Goal: Task Accomplishment & Management: Manage account settings

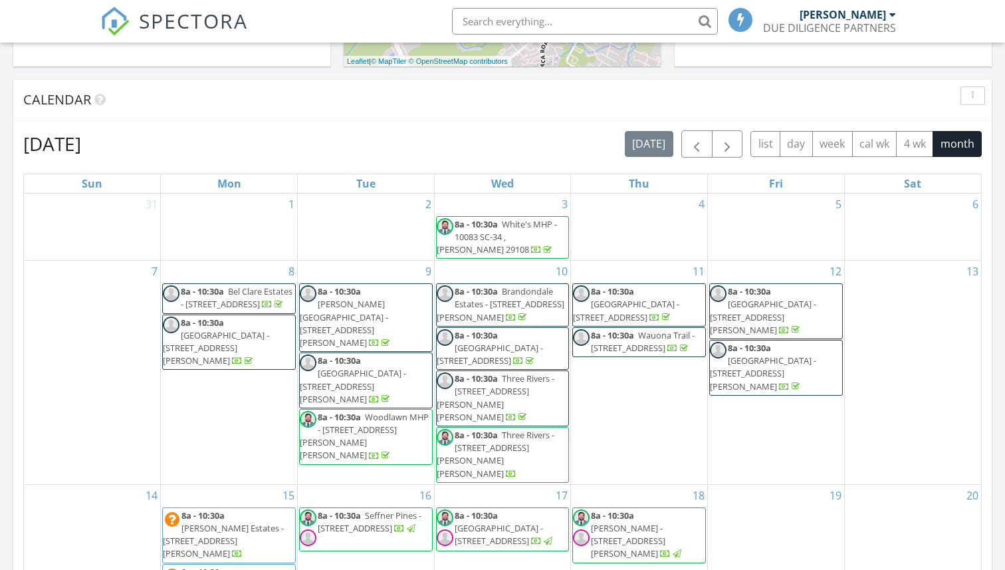
scroll to position [517, 0]
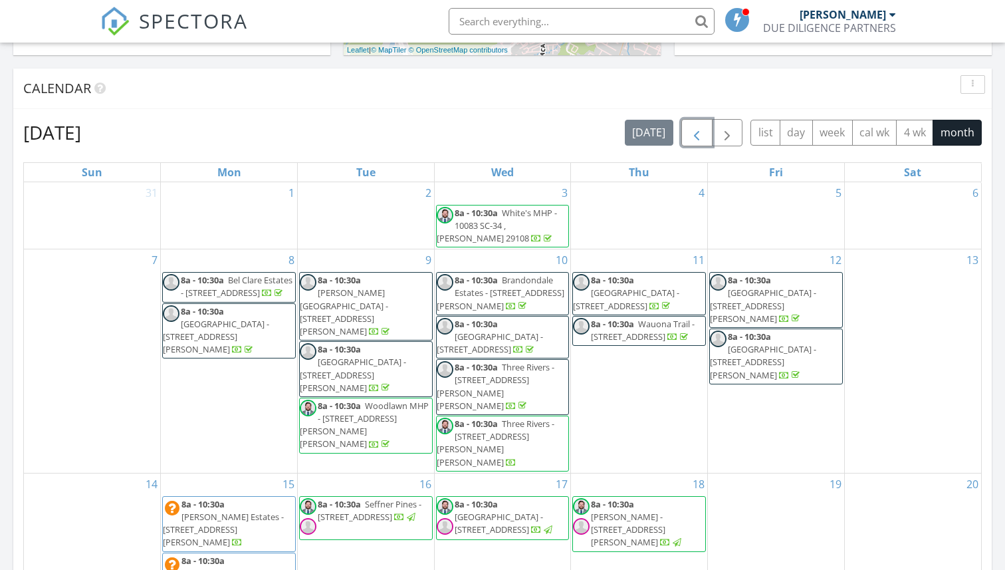
click at [701, 134] on span "button" at bounding box center [697, 133] width 16 height 16
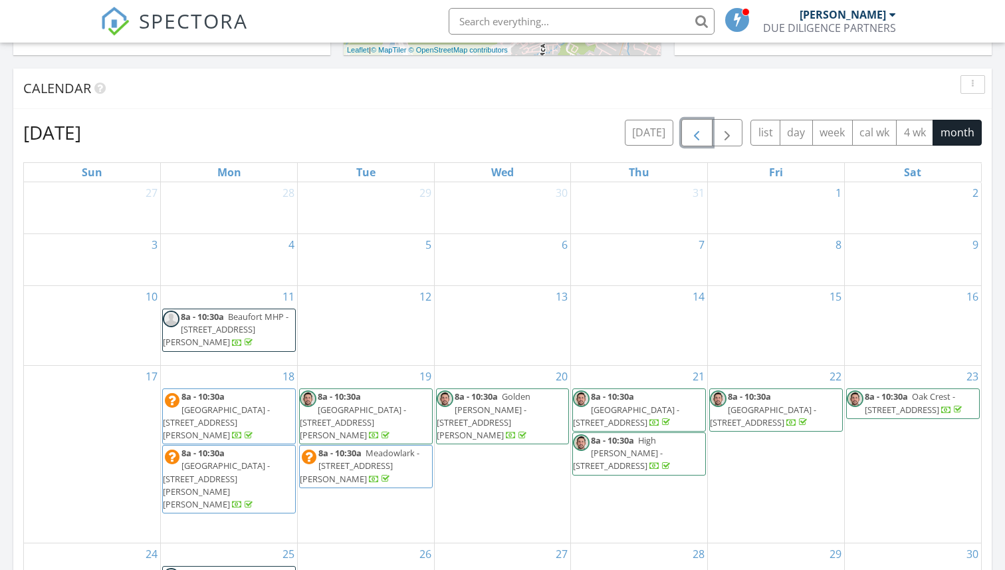
click at [701, 134] on span "button" at bounding box center [697, 133] width 16 height 16
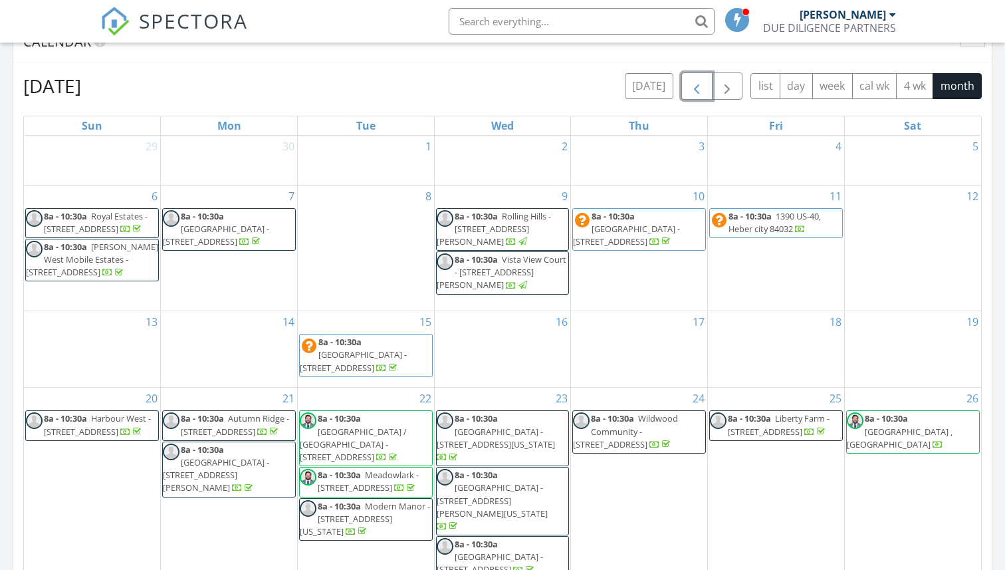
scroll to position [529, 0]
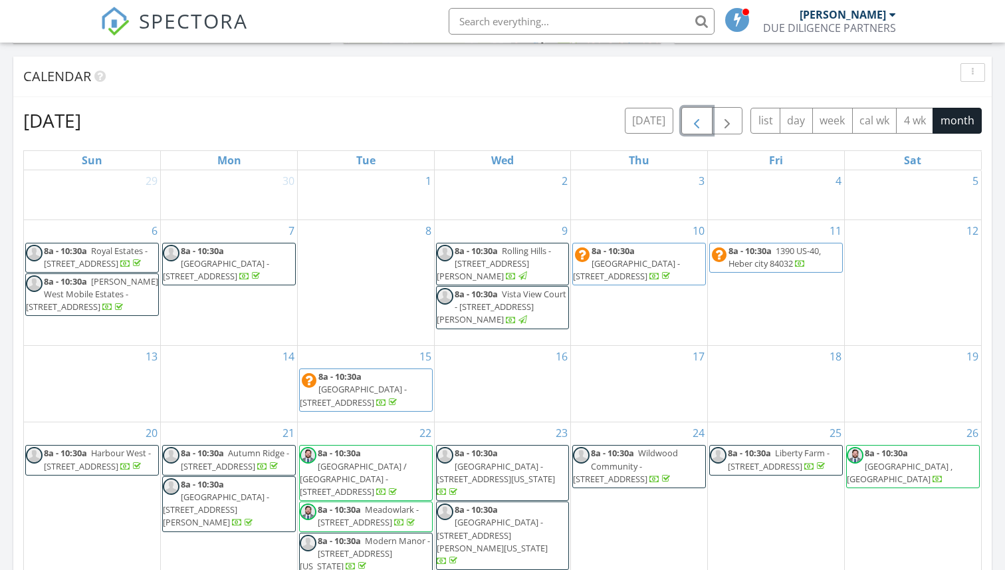
click at [697, 120] on span "button" at bounding box center [697, 121] width 16 height 16
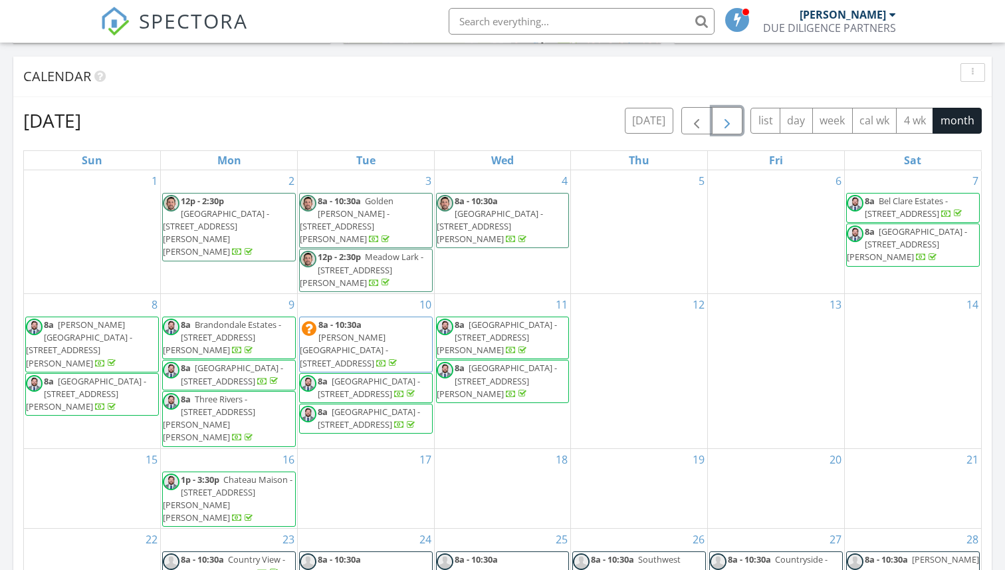
click at [727, 122] on span "button" at bounding box center [727, 121] width 16 height 16
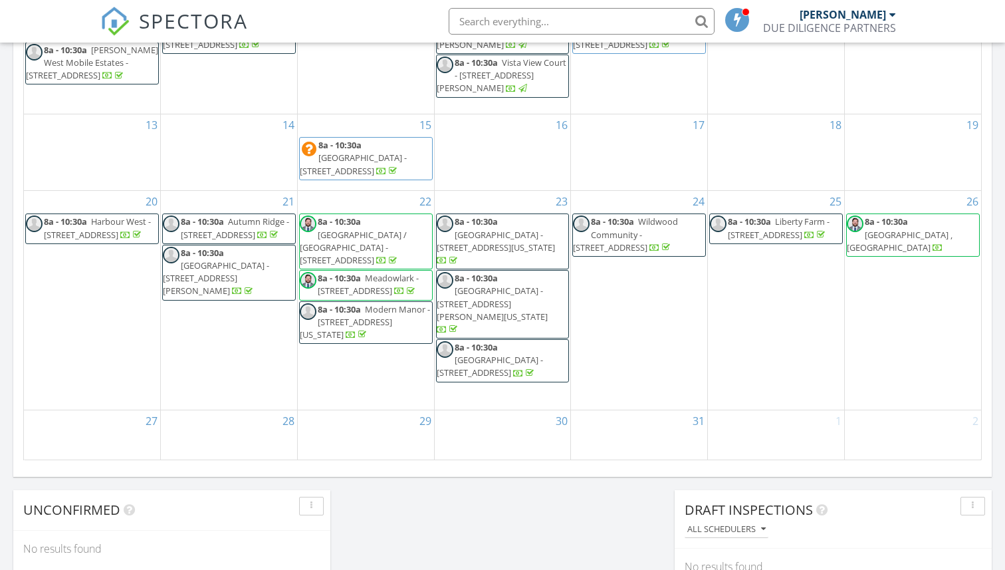
scroll to position [767, 0]
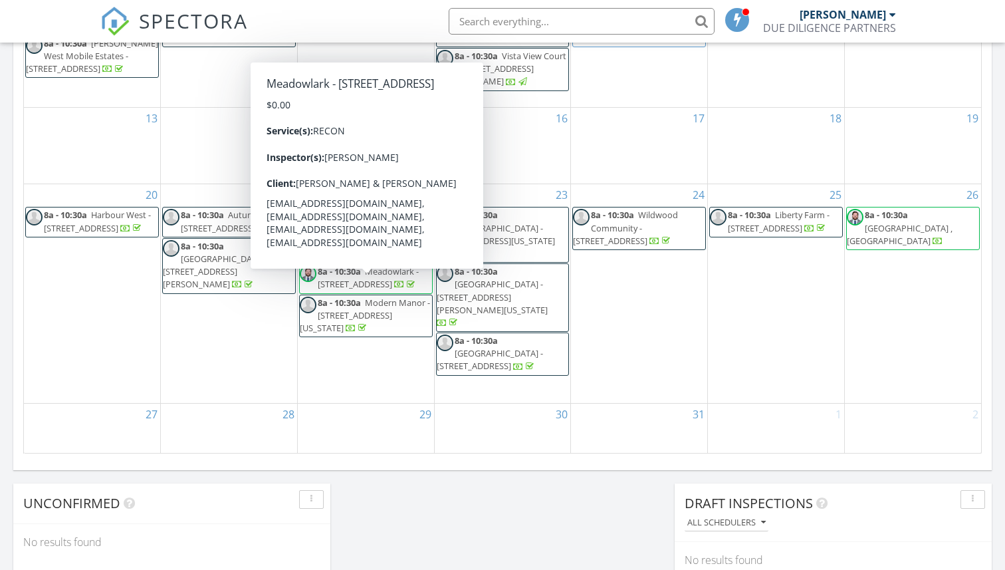
click at [386, 290] on span "Meadowlark - 605 W 57th St , Loveland 80538" at bounding box center [368, 277] width 101 height 25
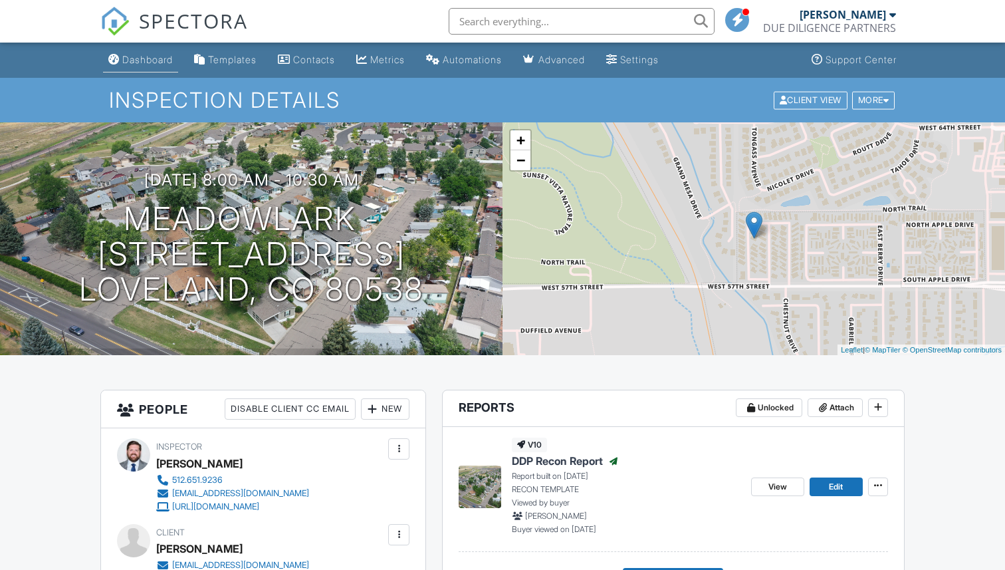
click at [144, 62] on div "Dashboard" at bounding box center [147, 59] width 51 height 11
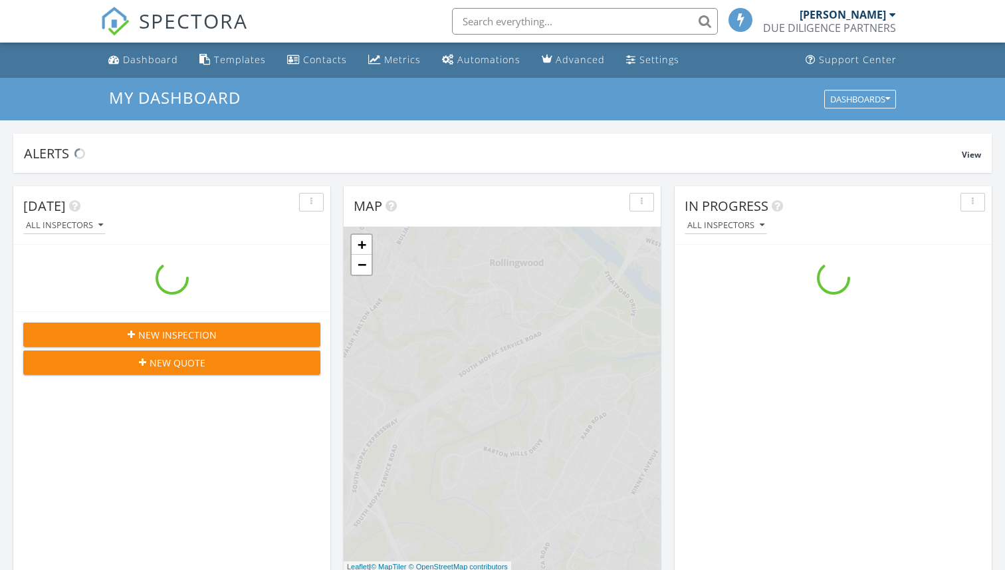
scroll to position [1211, 1006]
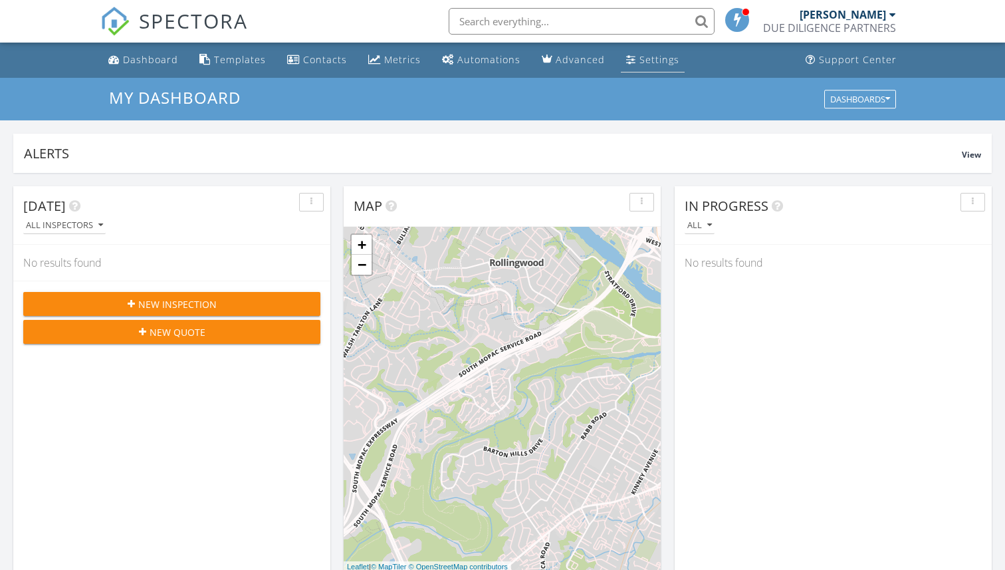
click at [651, 59] on div "Settings" at bounding box center [660, 59] width 40 height 13
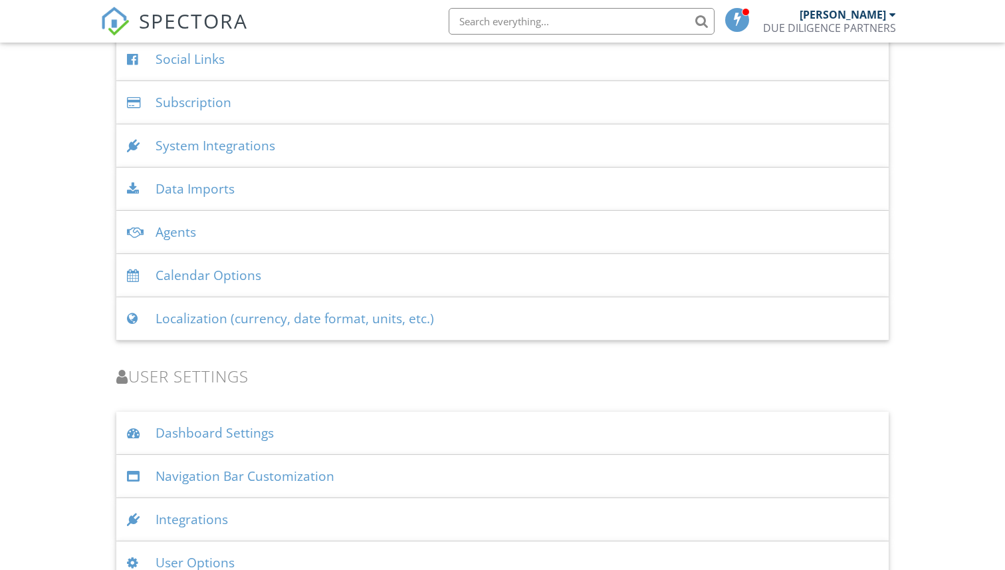
scroll to position [1689, 0]
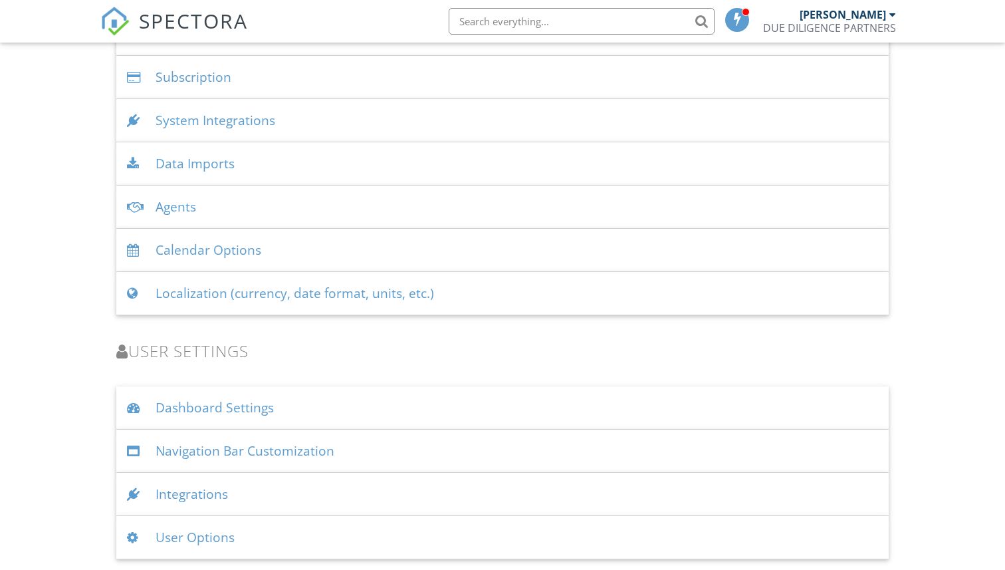
click at [194, 536] on div "User Options" at bounding box center [502, 537] width 773 height 43
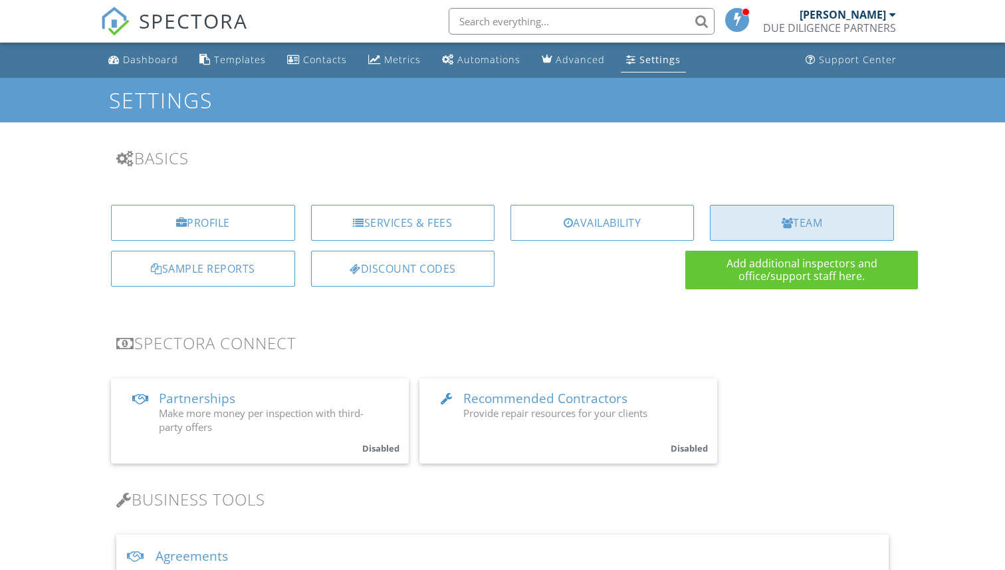
click at [794, 230] on div "Team" at bounding box center [802, 223] width 184 height 36
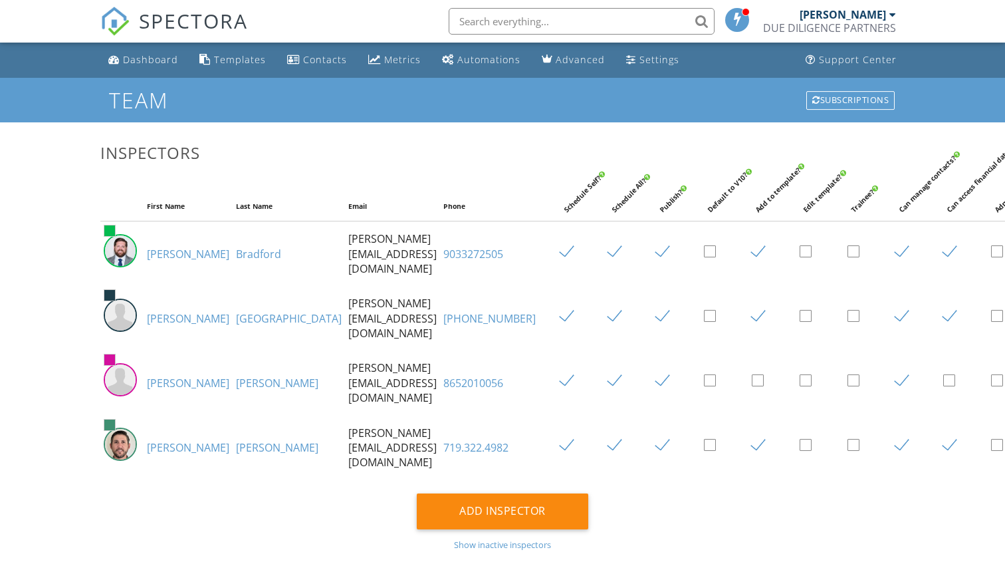
scroll to position [0, 17]
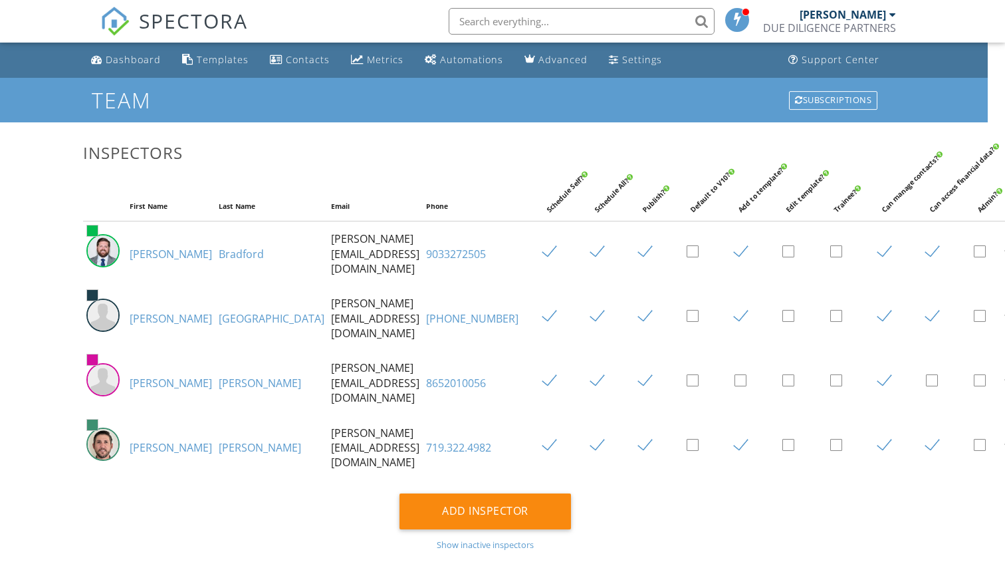
click at [735, 261] on label at bounding box center [746, 252] width 23 height 17
checkbox input "false"
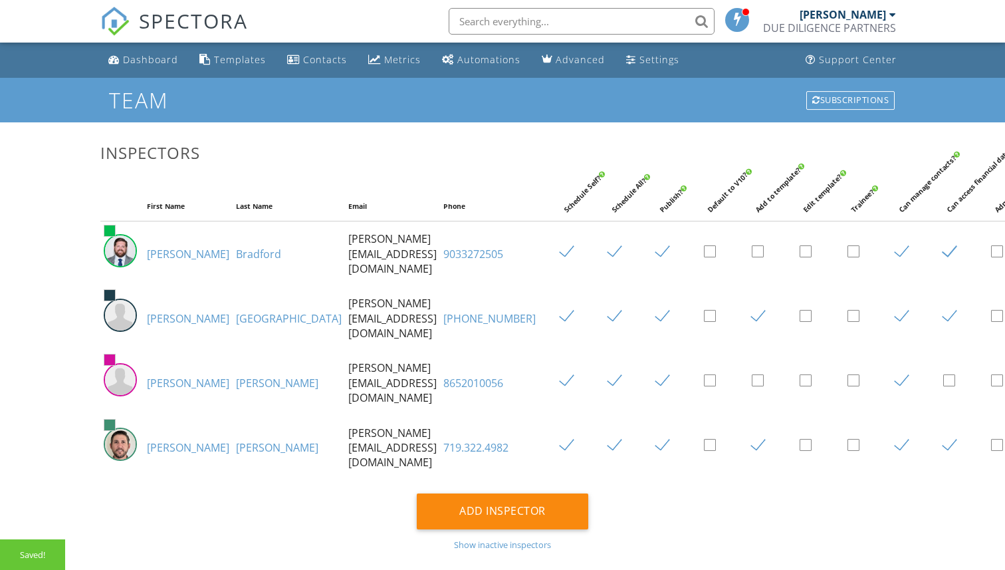
click at [752, 318] on label at bounding box center [763, 317] width 23 height 17
checkbox input "false"
click at [752, 438] on label at bounding box center [763, 445] width 23 height 17
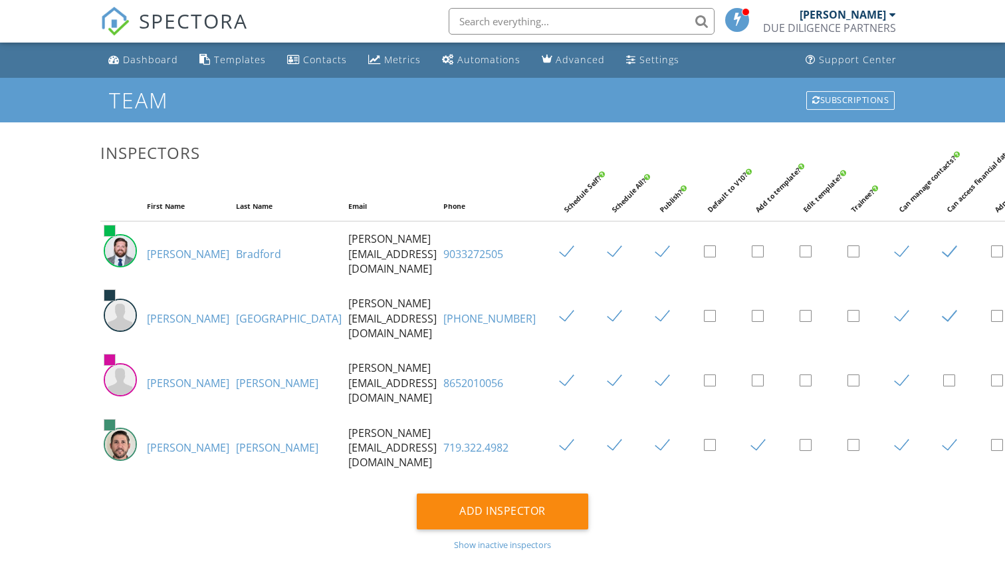
checkbox input "false"
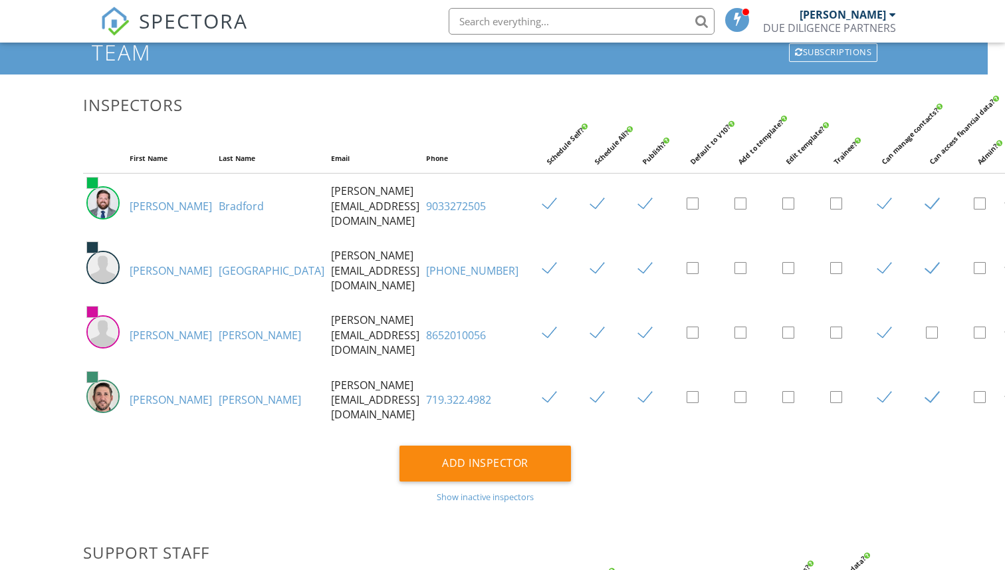
scroll to position [0, 17]
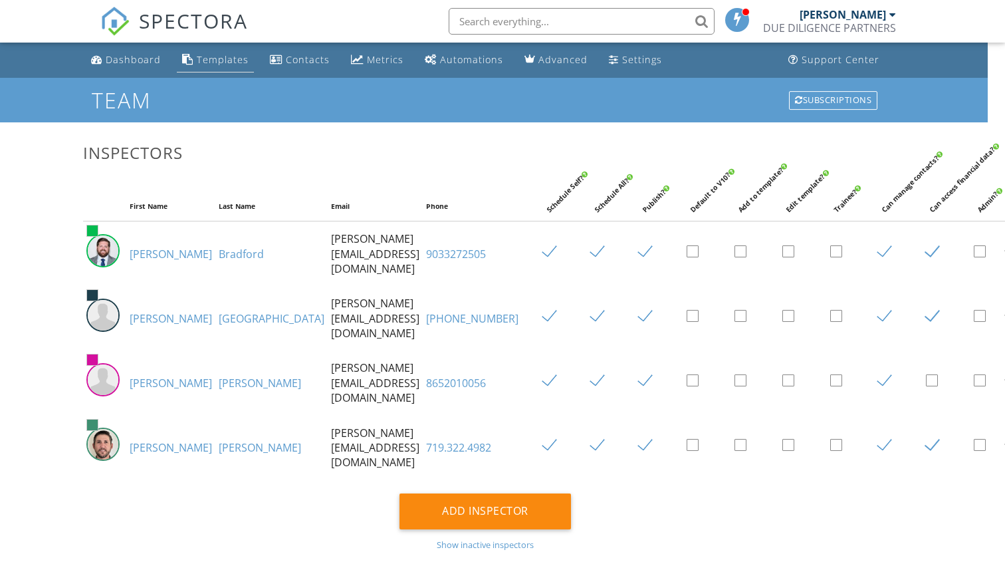
click at [223, 61] on div "Templates" at bounding box center [223, 59] width 52 height 13
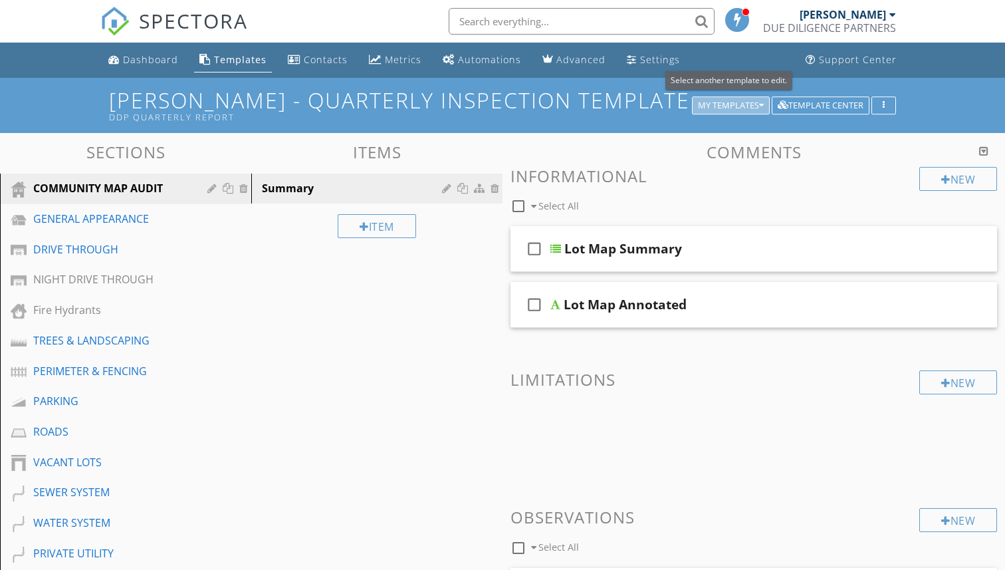
click at [755, 103] on div "My Templates" at bounding box center [731, 105] width 66 height 9
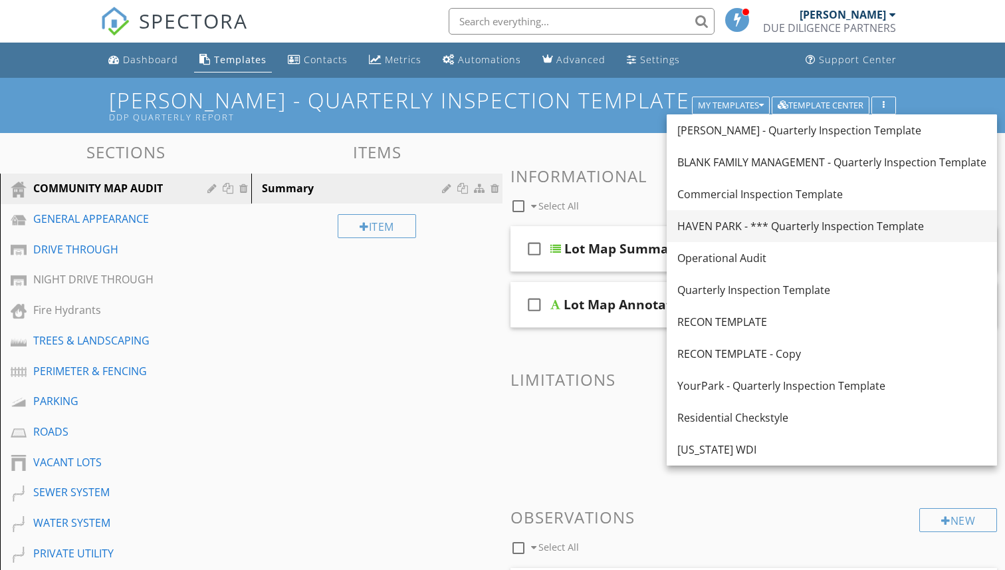
click at [769, 233] on div "HAVEN PARK - *** Quarterly Inspection Template" at bounding box center [832, 226] width 309 height 16
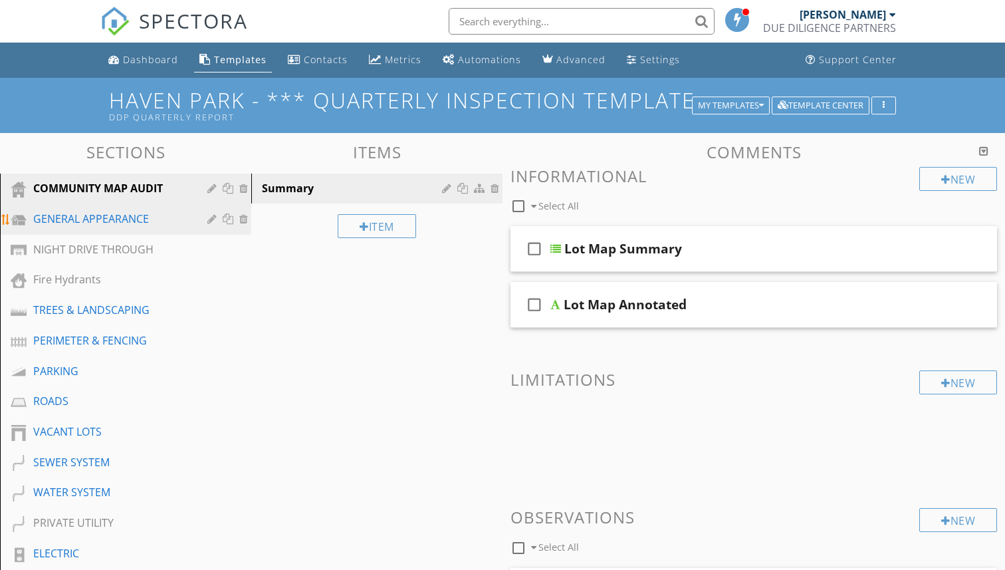
click at [136, 216] on div "GENERAL APPEARANCE" at bounding box center [110, 219] width 155 height 16
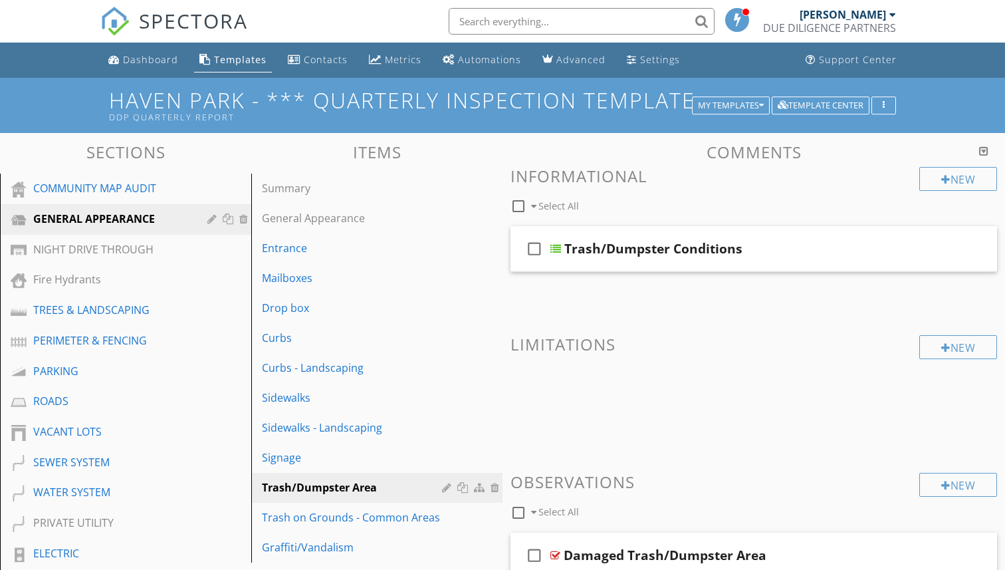
click at [293, 150] on h3 "Items" at bounding box center [376, 152] width 251 height 18
click at [162, 56] on div "Dashboard" at bounding box center [150, 59] width 55 height 13
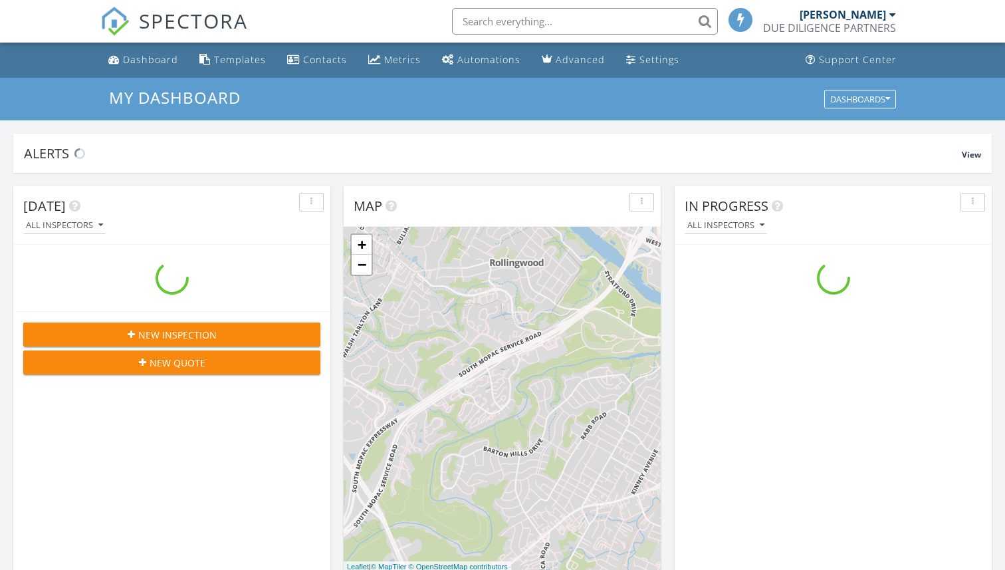
scroll to position [1211, 1006]
